Goal: Task Accomplishment & Management: Manage account settings

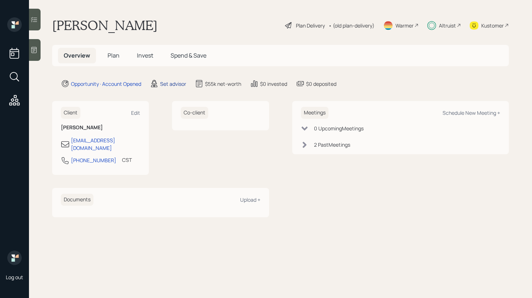
click at [162, 86] on div "Set advisor" at bounding box center [173, 84] width 26 height 8
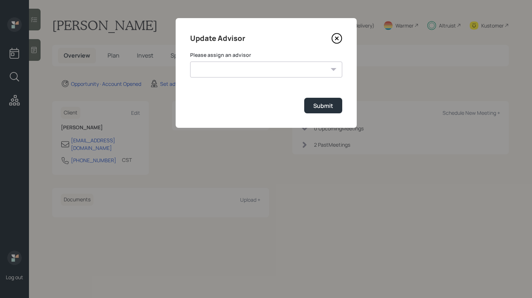
click at [244, 73] on select "Jonah Coleman Tyler End Michael Russo Treva Nostdahl Eric Schwartz James DiStas…" at bounding box center [266, 70] width 152 height 16
click at [335, 37] on icon at bounding box center [336, 38] width 3 height 3
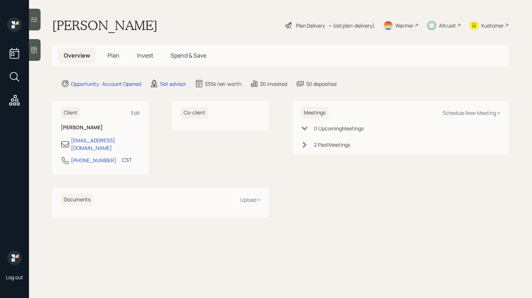
click at [160, 82] on div "Set advisor" at bounding box center [168, 83] width 36 height 9
click at [164, 84] on div "Set advisor" at bounding box center [173, 84] width 26 height 8
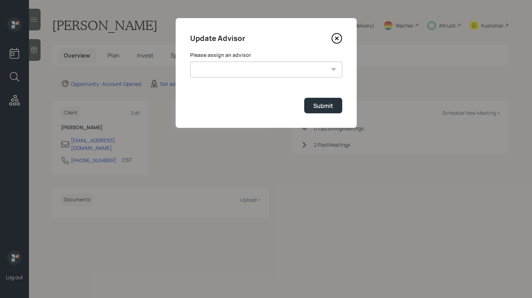
click at [288, 72] on select "Jonah Coleman Tyler End Michael Russo Treva Nostdahl Eric Schwartz James DiStas…" at bounding box center [266, 70] width 152 height 16
click at [337, 42] on icon at bounding box center [336, 38] width 11 height 11
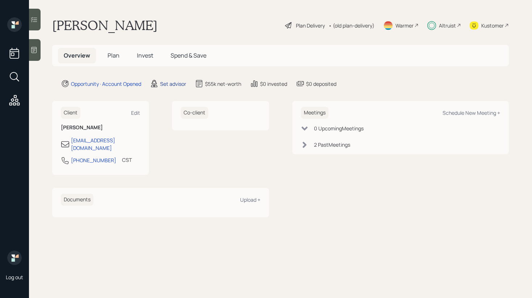
click at [171, 84] on div "Set advisor" at bounding box center [173, 84] width 26 height 8
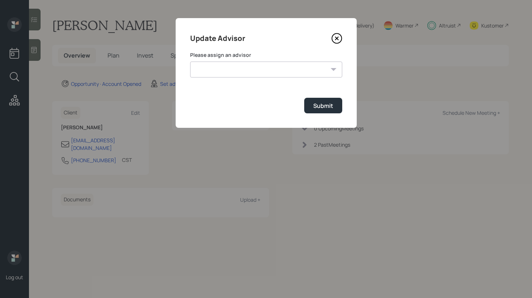
click at [337, 40] on icon at bounding box center [336, 38] width 11 height 11
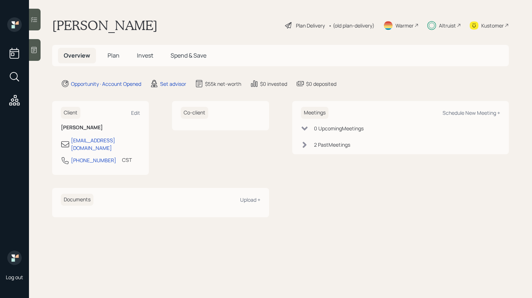
click at [189, 156] on div "Co-client" at bounding box center [220, 138] width 97 height 74
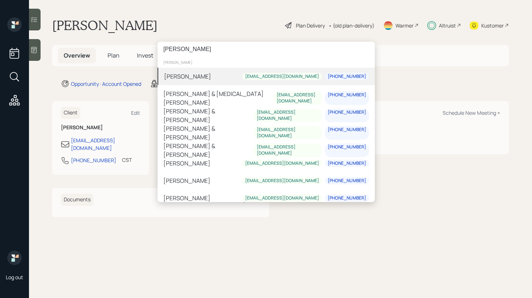
type input "dana l"
